Goal: Entertainment & Leisure: Consume media (video, audio)

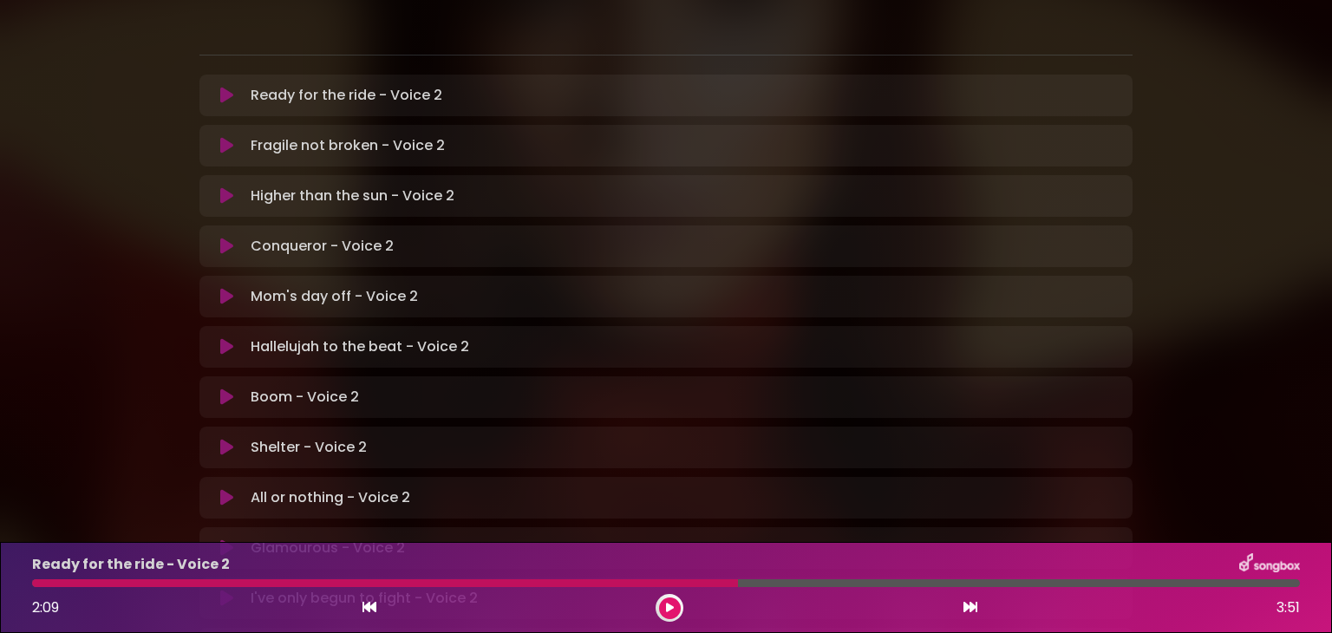
scroll to position [517, 0]
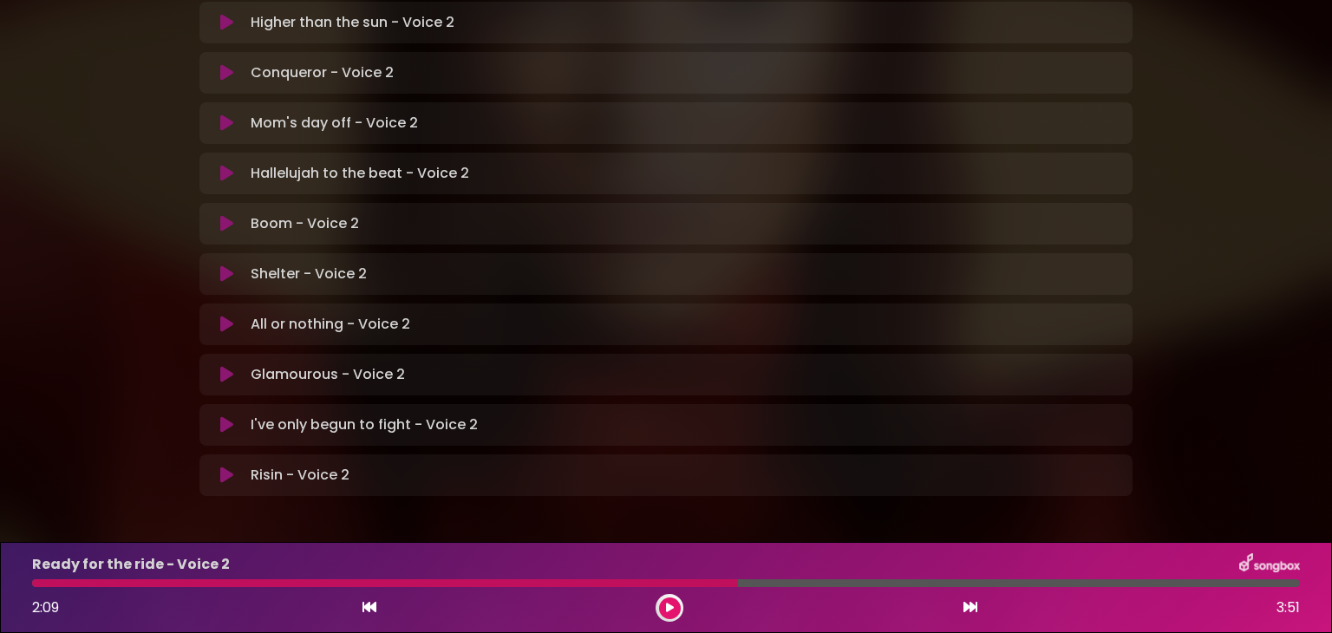
click at [311, 465] on p "Risin - Voice 2 Loading Track..." at bounding box center [300, 475] width 99 height 21
click at [225, 467] on icon at bounding box center [226, 475] width 13 height 17
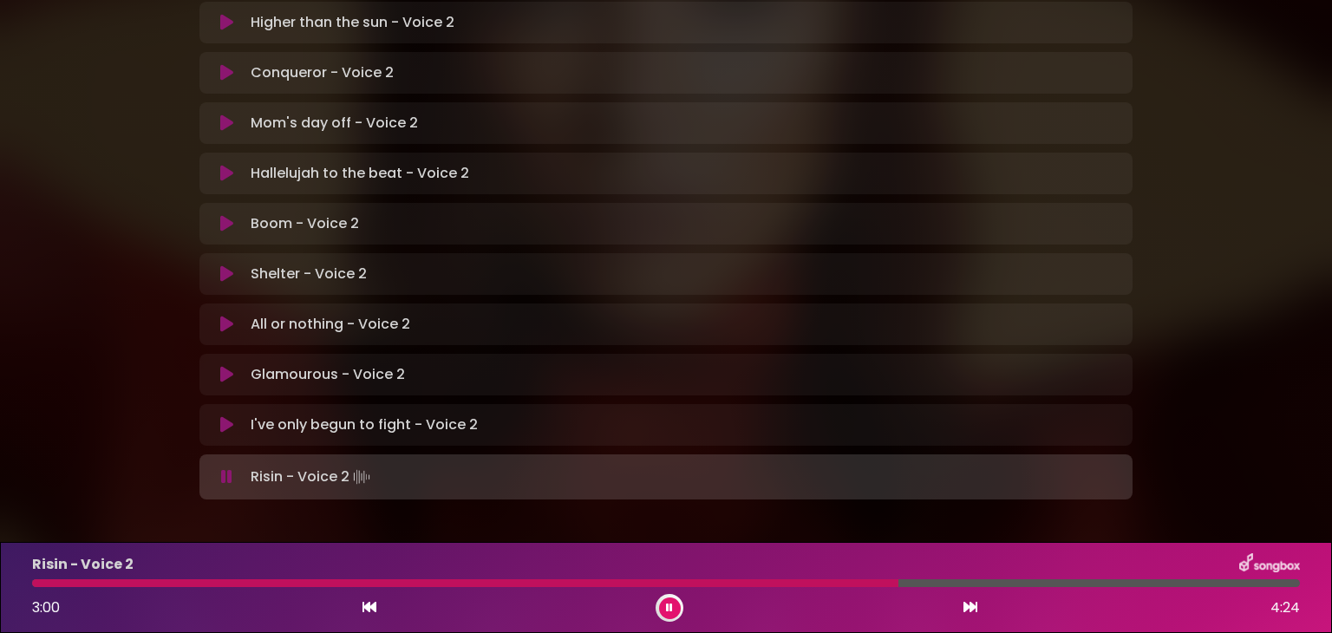
click at [672, 608] on icon at bounding box center [669, 608] width 7 height 10
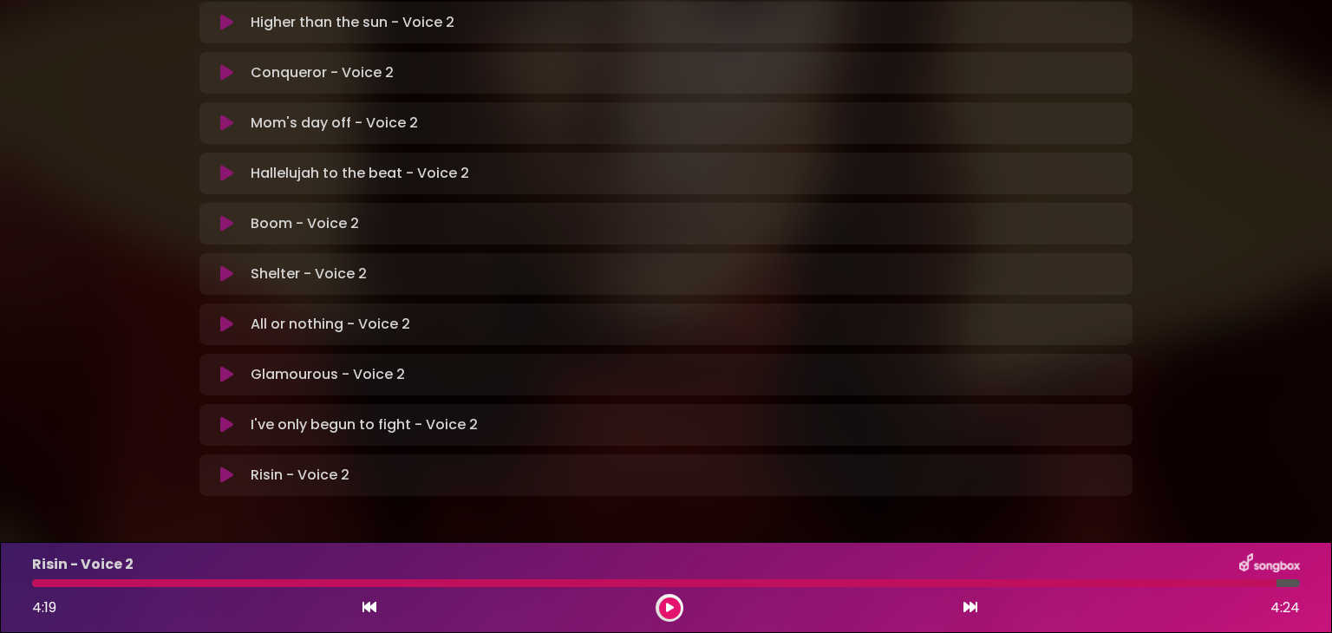
click at [669, 612] on icon at bounding box center [670, 608] width 8 height 10
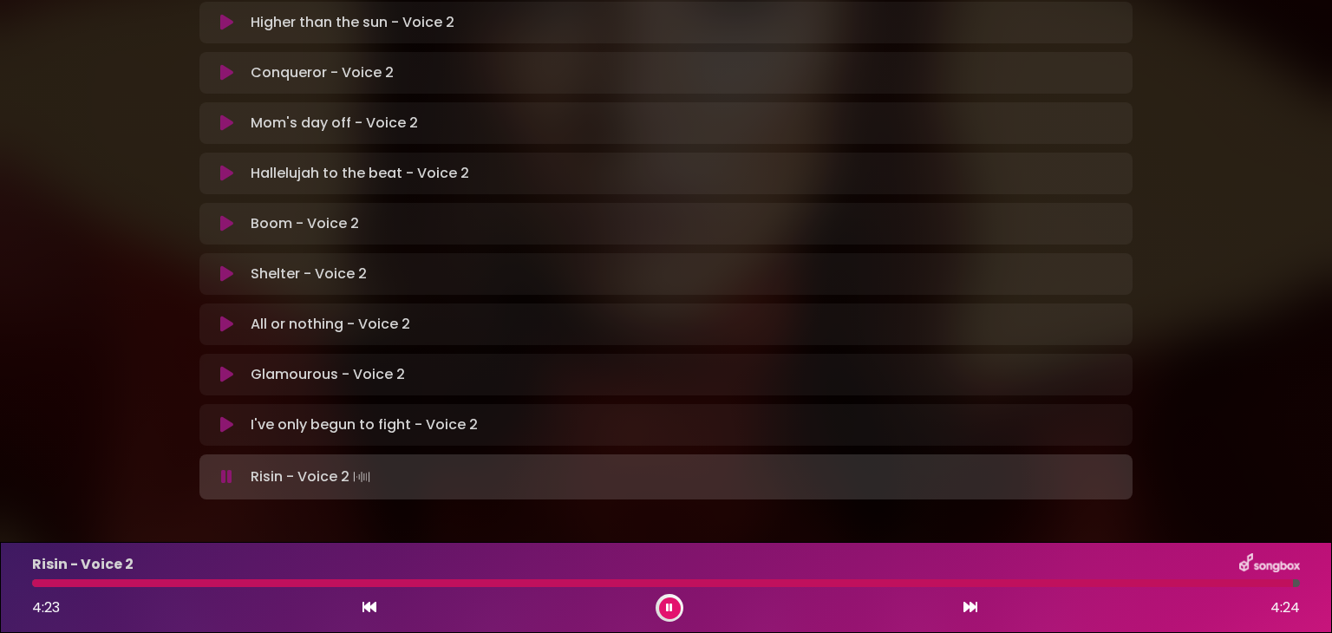
click at [667, 597] on button at bounding box center [670, 608] width 22 height 22
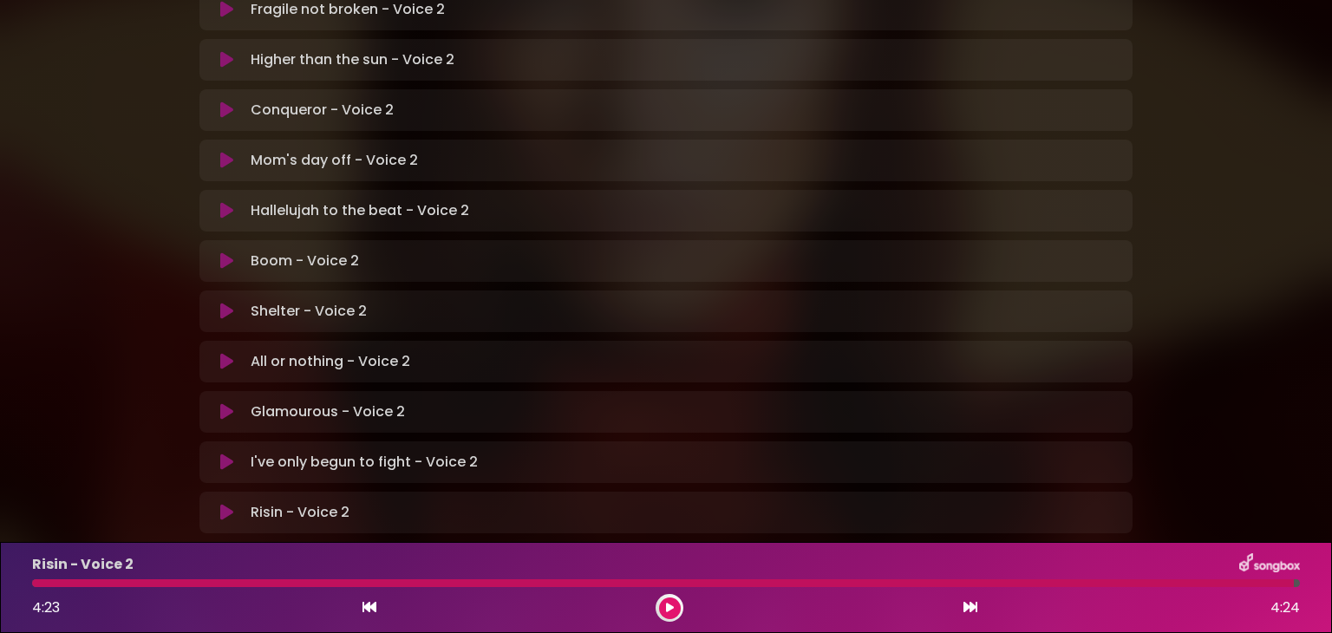
scroll to position [483, 0]
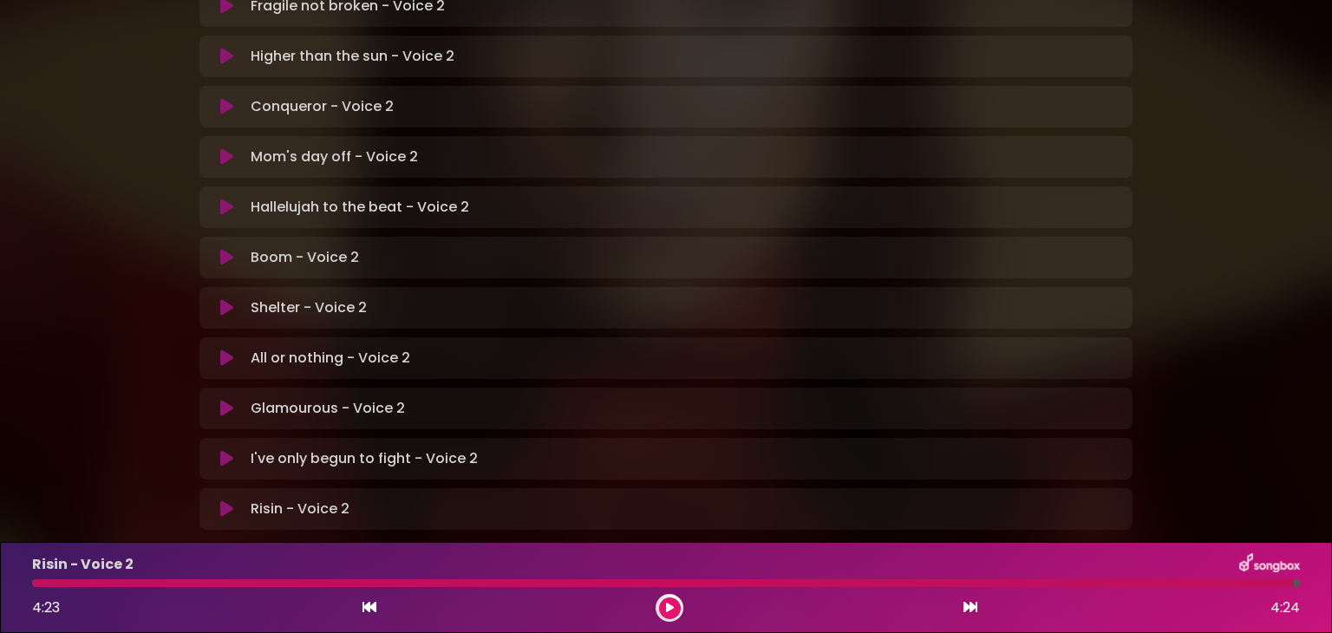
click at [227, 400] on icon at bounding box center [226, 408] width 13 height 17
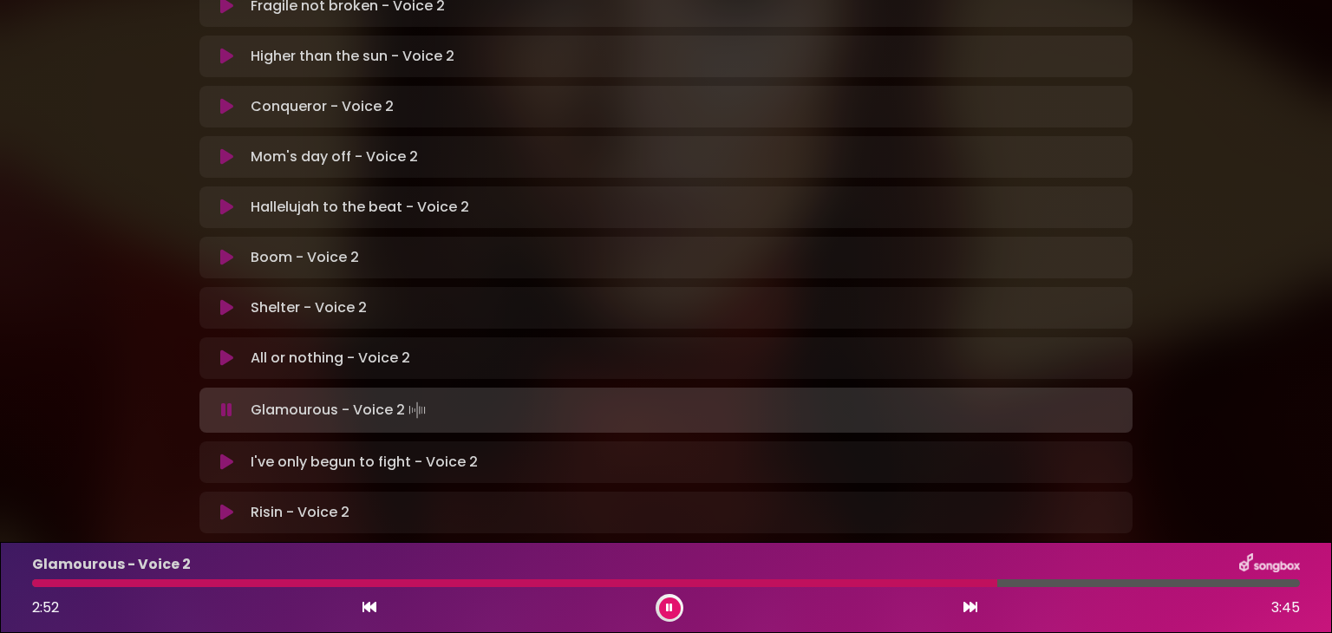
click at [140, 588] on div "Glamourous - Voice 2 2:52 3:45" at bounding box center [666, 587] width 1289 height 69
click at [140, 585] on div at bounding box center [518, 583] width 973 height 8
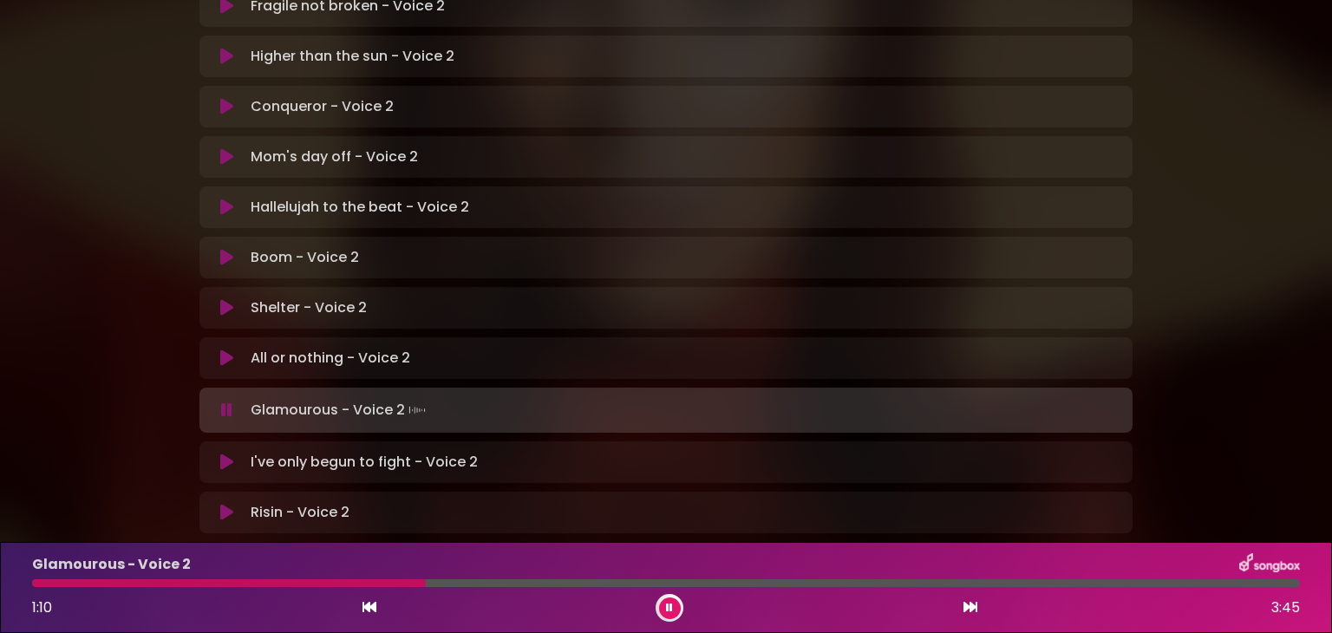
click at [664, 607] on button at bounding box center [670, 608] width 22 height 22
